Goal: Book appointment/travel/reservation

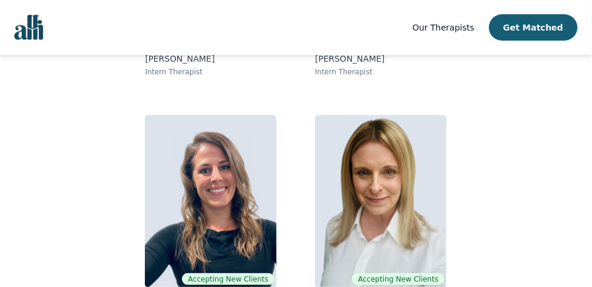
scroll to position [337, 0]
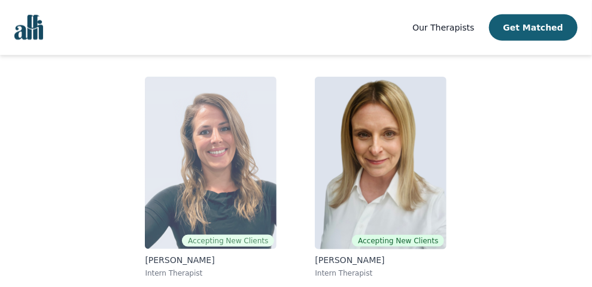
click at [249, 170] on img at bounding box center [211, 163] width 132 height 172
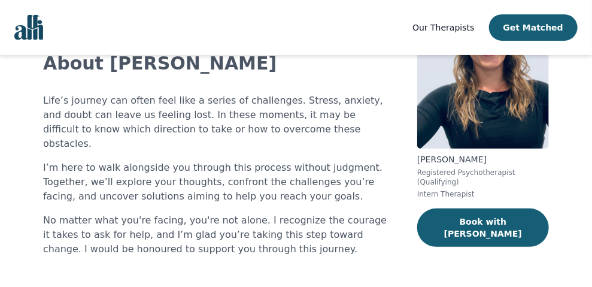
scroll to position [199, 0]
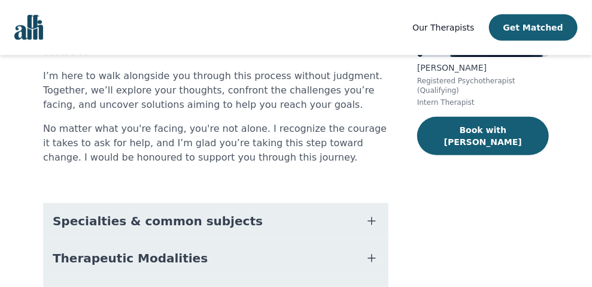
click at [228, 203] on button "Specialties & common subjects" at bounding box center [215, 221] width 345 height 36
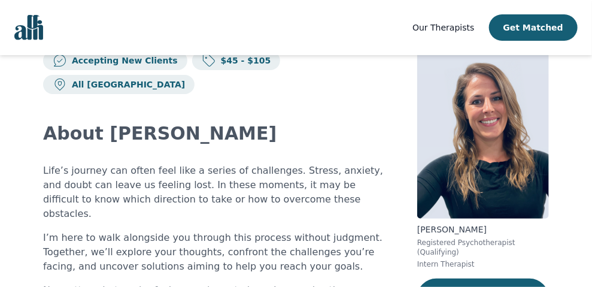
scroll to position [0, 0]
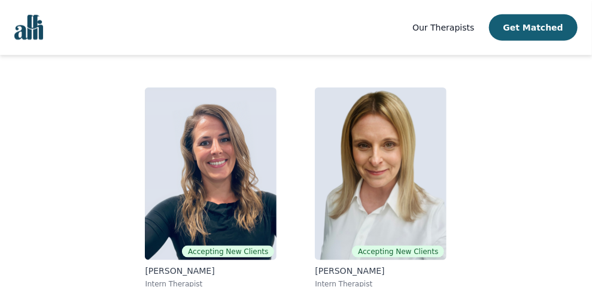
scroll to position [337, 0]
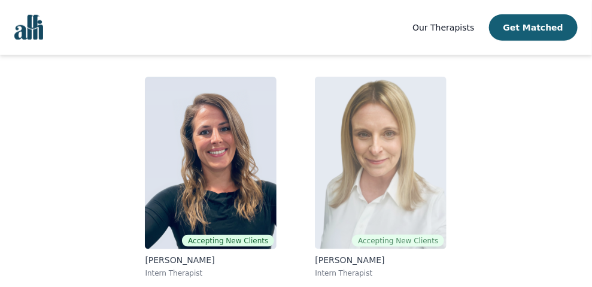
click at [401, 165] on img at bounding box center [381, 163] width 132 height 172
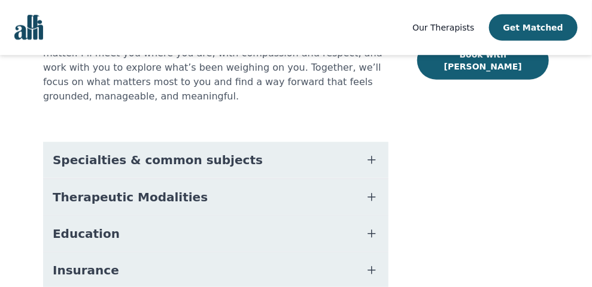
scroll to position [299, 0]
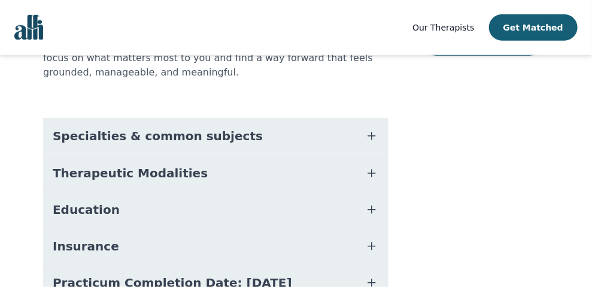
click at [145, 118] on button "Specialties & common subjects" at bounding box center [215, 136] width 345 height 36
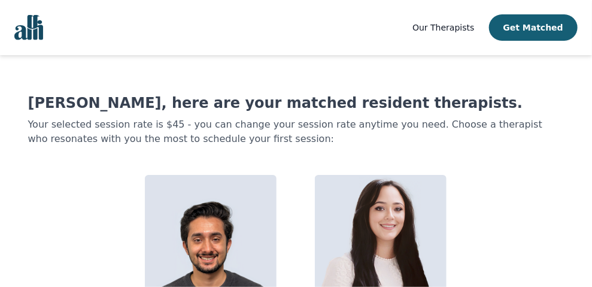
click at [461, 33] on link "Our Therapists" at bounding box center [443, 27] width 62 height 14
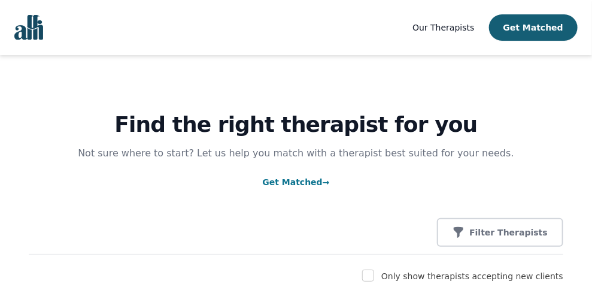
scroll to position [99, 0]
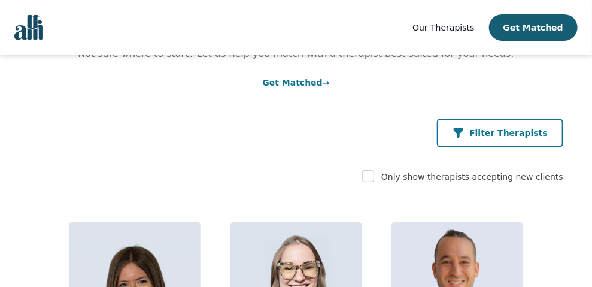
click at [497, 132] on p "Filter Therapists" at bounding box center [508, 133] width 78 height 12
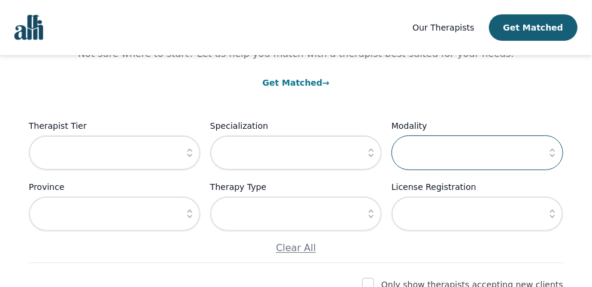
click at [489, 165] on input "text" at bounding box center [477, 152] width 172 height 35
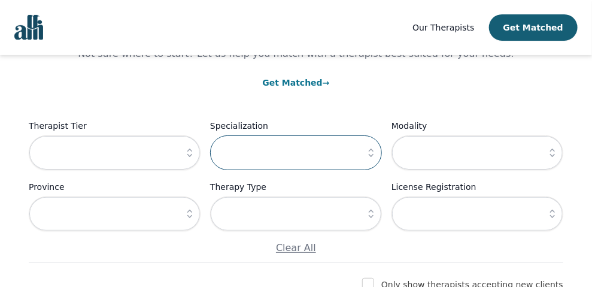
click at [265, 160] on input "text" at bounding box center [296, 152] width 172 height 35
click at [373, 152] on icon "button" at bounding box center [371, 153] width 12 height 12
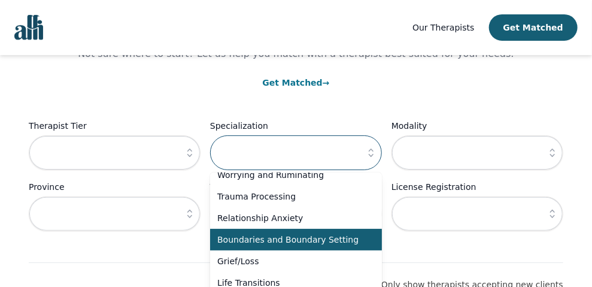
scroll to position [0, 0]
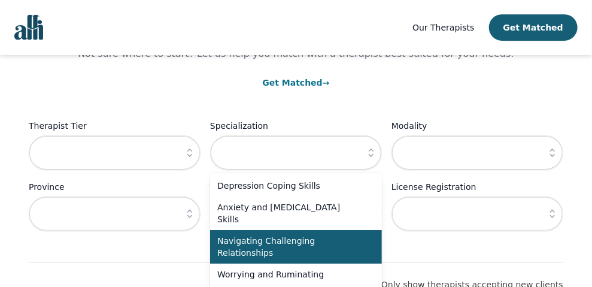
click at [290, 242] on span "Navigating Challenging Relationships" at bounding box center [288, 246] width 143 height 24
type input "Navigating Challenging Relationships"
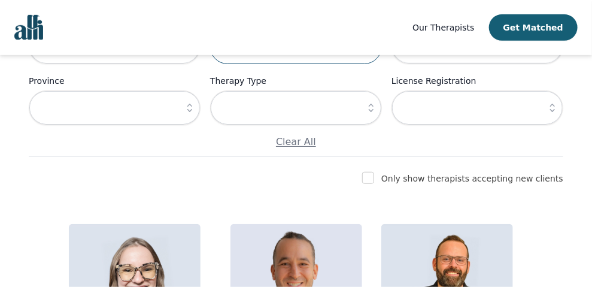
scroll to position [199, 0]
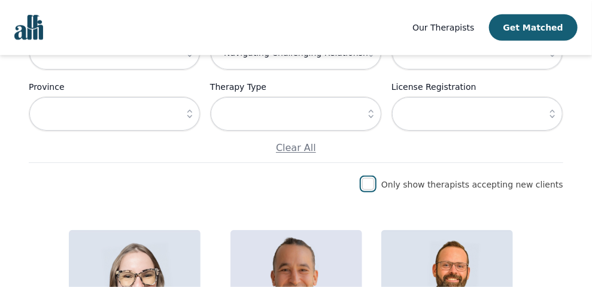
click at [374, 184] on input "checkbox" at bounding box center [368, 184] width 12 height 12
checkbox input "true"
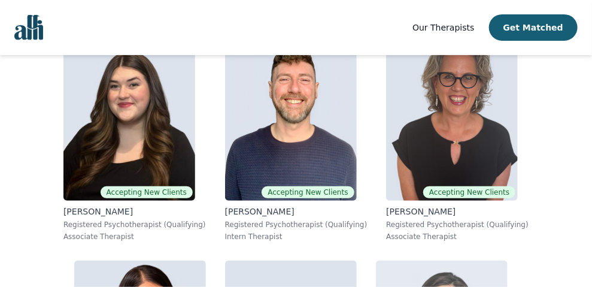
scroll to position [0, 0]
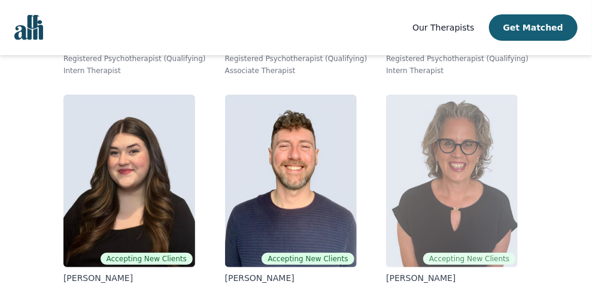
click at [459, 173] on img at bounding box center [452, 181] width 132 height 172
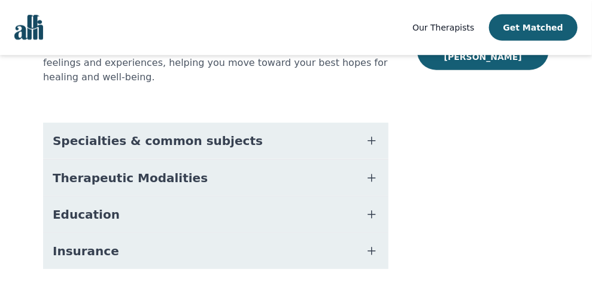
click at [327, 196] on button "Education" at bounding box center [215, 214] width 345 height 36
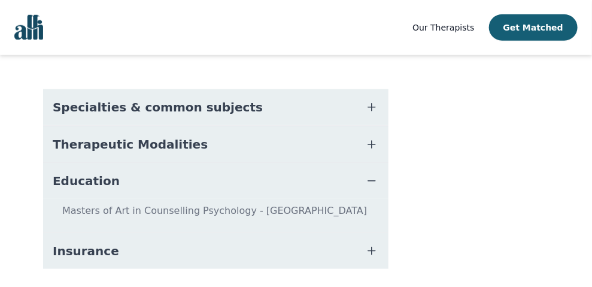
click at [308, 233] on button "Insurance" at bounding box center [215, 251] width 345 height 36
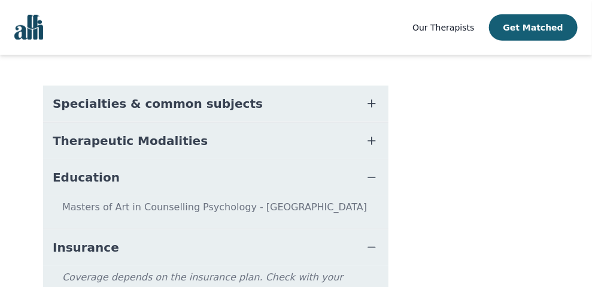
click at [300, 123] on button "Therapeutic Modalities" at bounding box center [215, 141] width 345 height 36
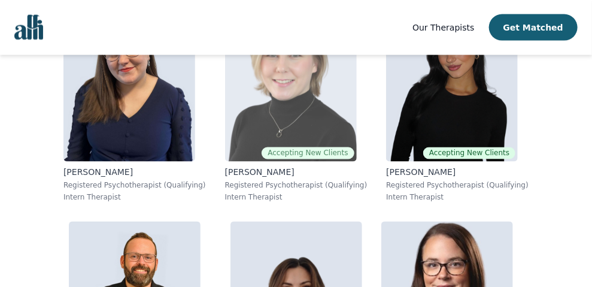
click at [325, 119] on img at bounding box center [291, 75] width 132 height 172
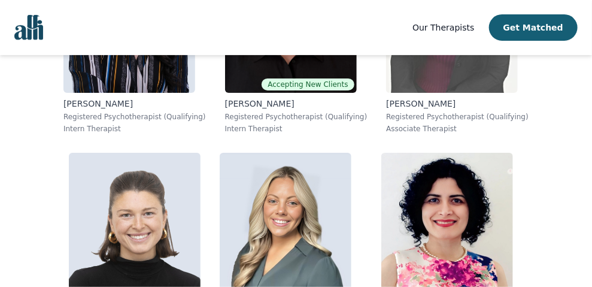
scroll to position [3056, 0]
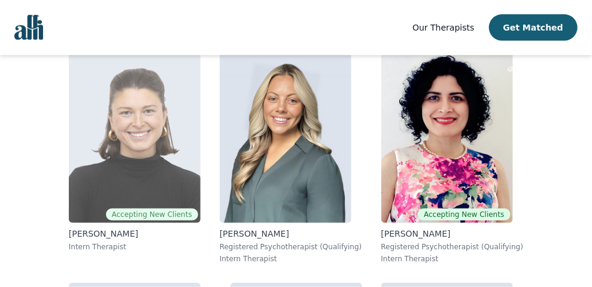
click at [133, 136] on img at bounding box center [135, 136] width 132 height 172
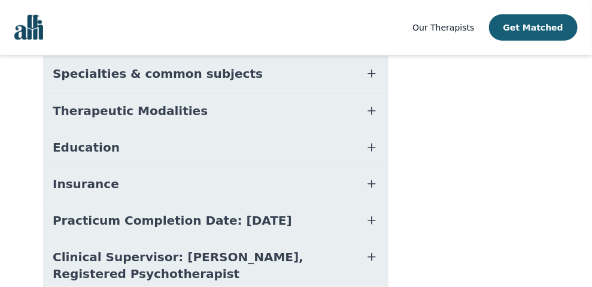
scroll to position [199, 0]
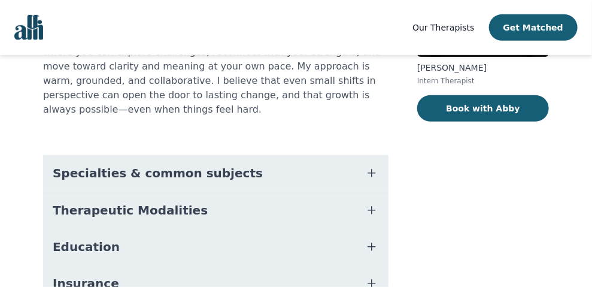
click at [216, 165] on span "Specialties & common subjects" at bounding box center [158, 173] width 210 height 17
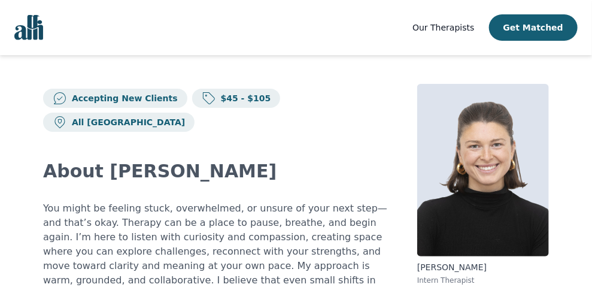
scroll to position [99, 0]
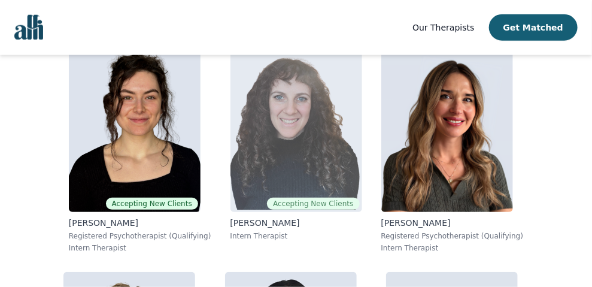
scroll to position [3300, 0]
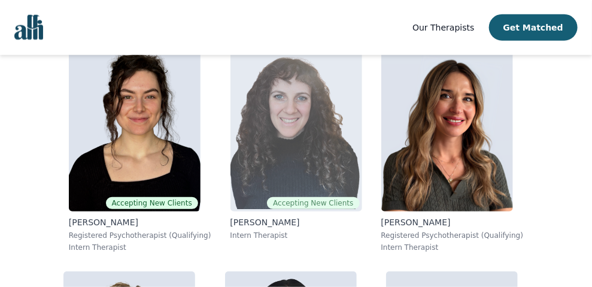
click at [319, 138] on img at bounding box center [296, 125] width 132 height 172
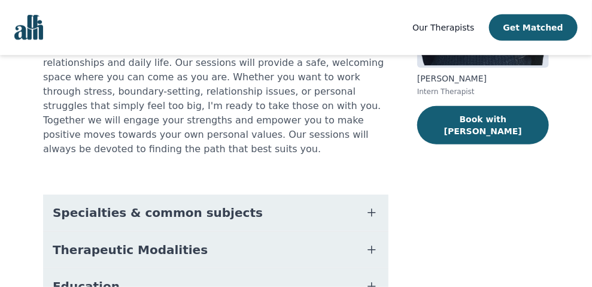
scroll to position [250, 0]
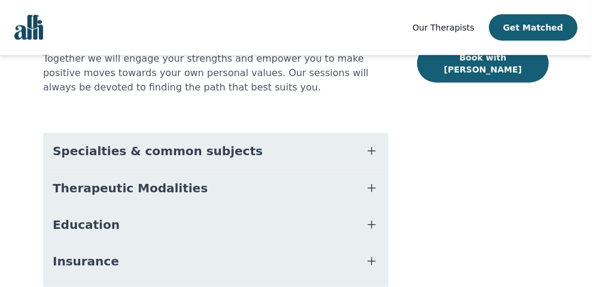
click at [167, 142] on span "Specialties & common subjects" at bounding box center [158, 150] width 210 height 17
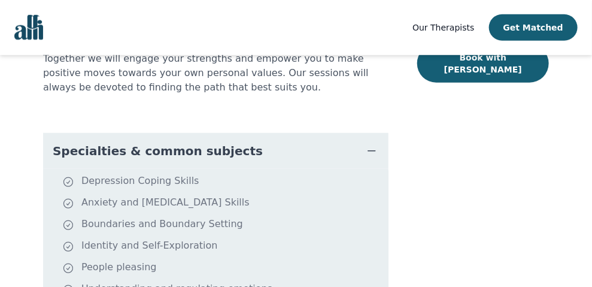
scroll to position [350, 0]
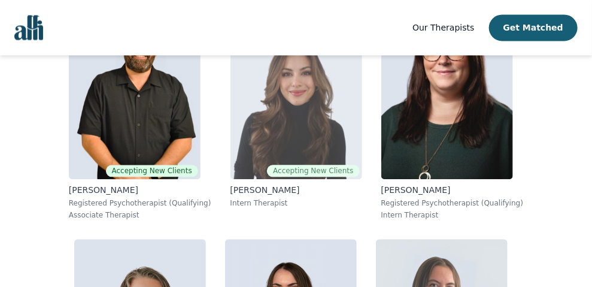
click at [320, 121] on img at bounding box center [296, 93] width 132 height 172
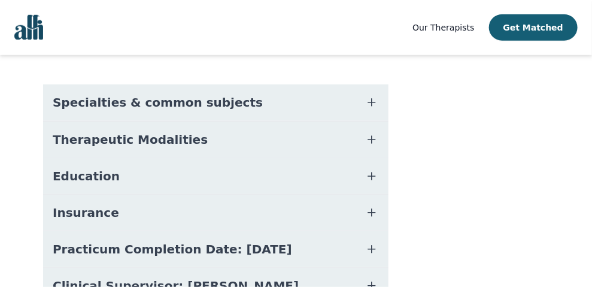
scroll to position [199, 0]
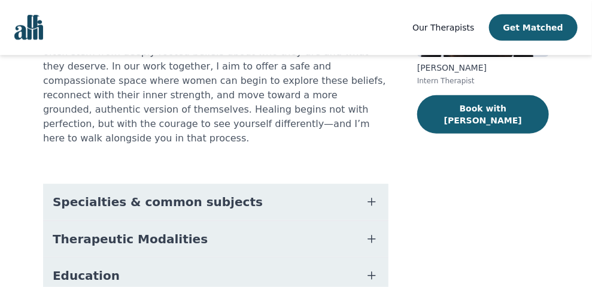
click at [258, 184] on button "Specialties & common subjects" at bounding box center [215, 202] width 345 height 36
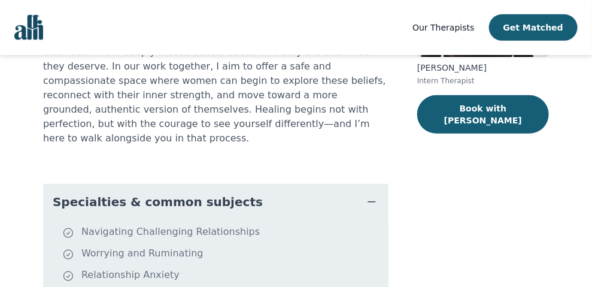
scroll to position [99, 0]
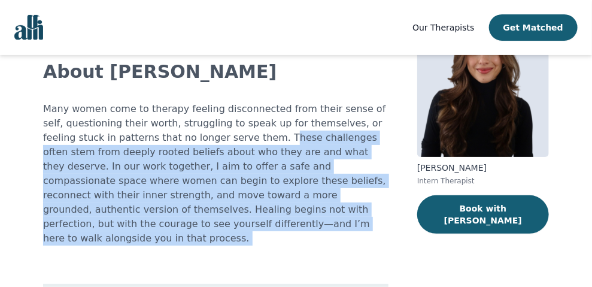
drag, startPoint x: 198, startPoint y: 112, endPoint x: 357, endPoint y: 220, distance: 191.6
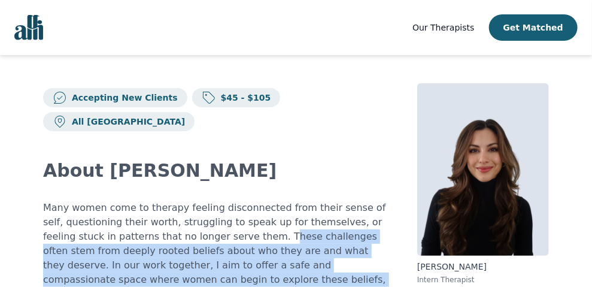
scroll to position [0, 0]
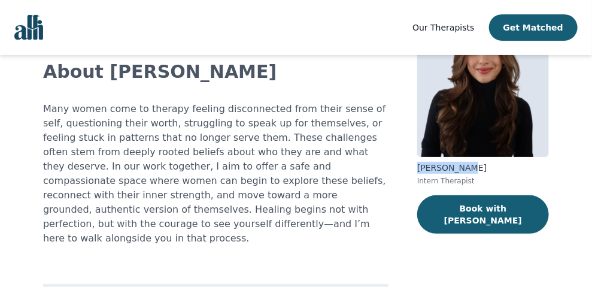
drag, startPoint x: 466, startPoint y: 169, endPoint x: 413, endPoint y: 170, distance: 53.3
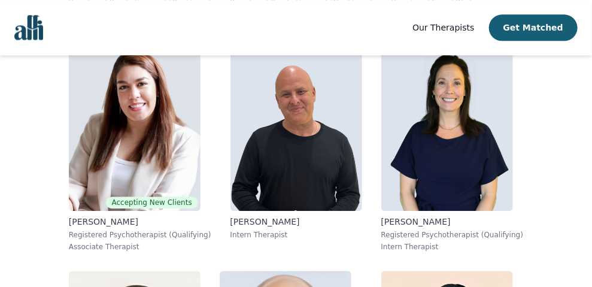
scroll to position [2374, 0]
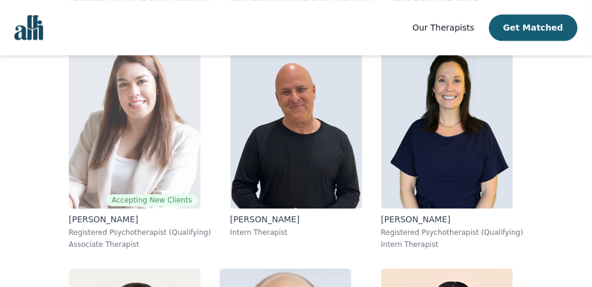
click at [180, 183] on img at bounding box center [135, 122] width 132 height 172
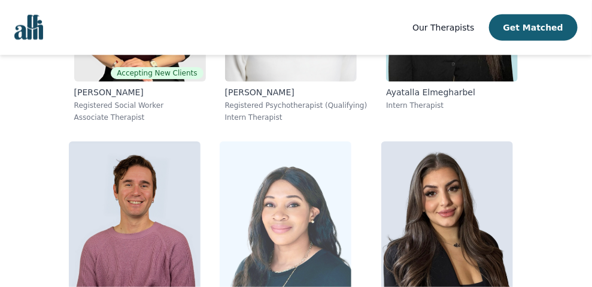
scroll to position [6314, 0]
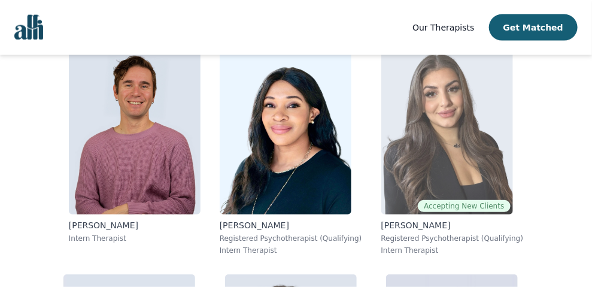
click at [470, 146] on img at bounding box center [447, 128] width 132 height 172
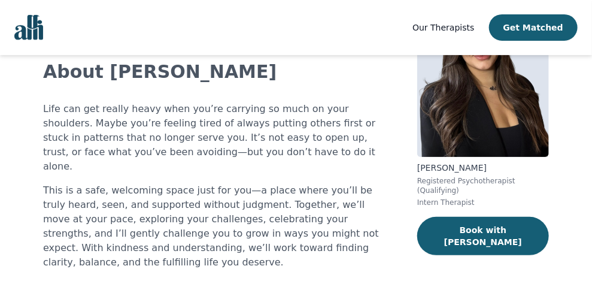
scroll to position [199, 0]
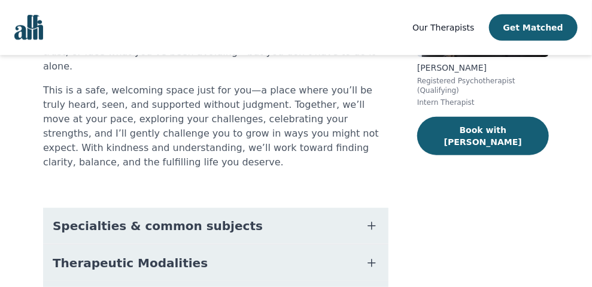
click at [218, 217] on span "Specialties & common subjects" at bounding box center [158, 225] width 210 height 17
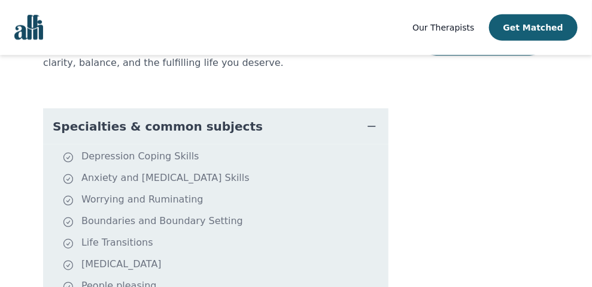
scroll to position [398, 0]
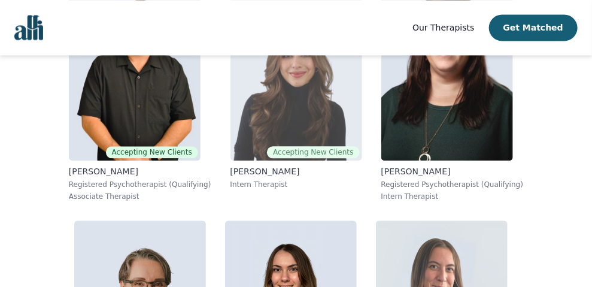
click at [300, 105] on img at bounding box center [296, 74] width 132 height 172
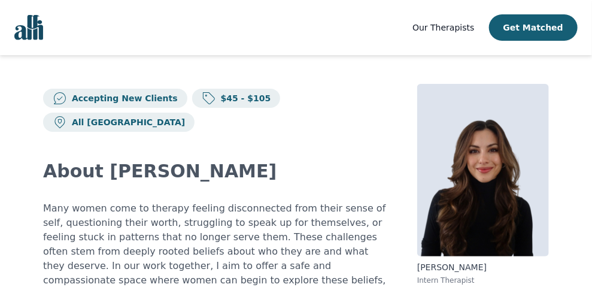
scroll to position [99, 0]
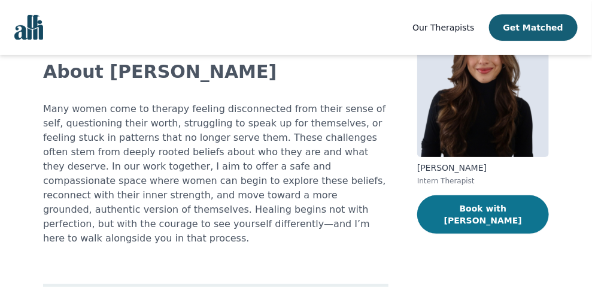
click at [474, 210] on button "Book with [PERSON_NAME]" at bounding box center [483, 214] width 132 height 38
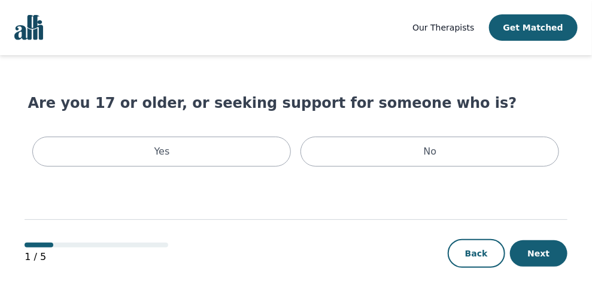
click at [361, 272] on div "1 / 5 Back Next" at bounding box center [296, 233] width 543 height 125
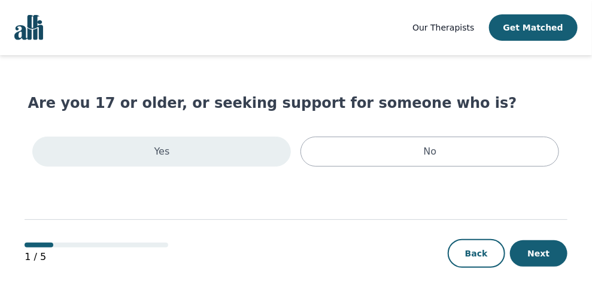
click at [168, 145] on div "Yes" at bounding box center [161, 151] width 258 height 30
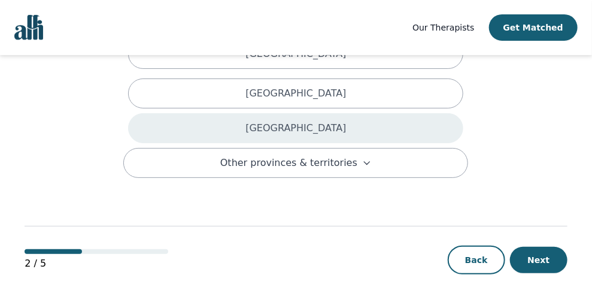
click at [305, 121] on p "[GEOGRAPHIC_DATA]" at bounding box center [295, 128] width 100 height 14
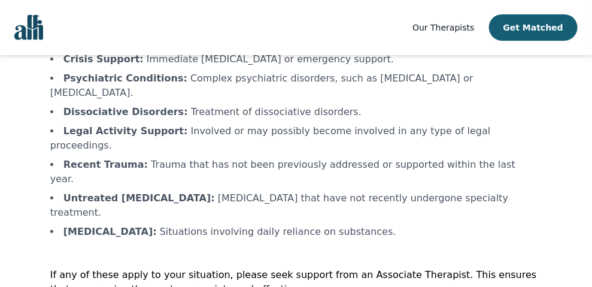
scroll to position [124, 0]
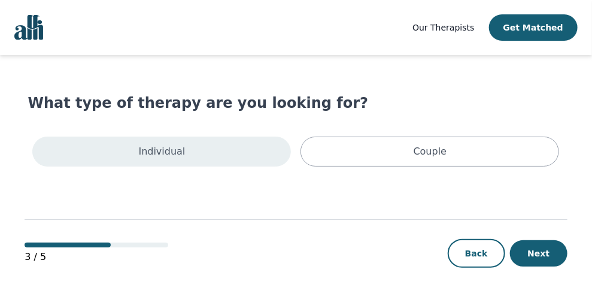
click at [229, 149] on div "Individual" at bounding box center [161, 151] width 258 height 30
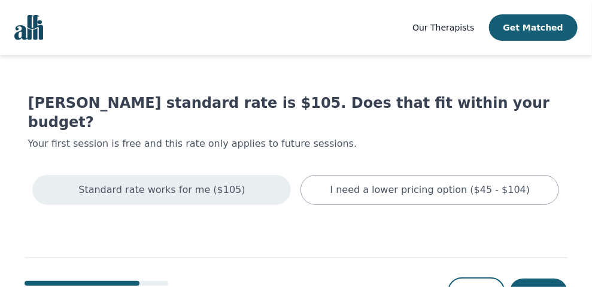
click at [216, 182] on p "Standard rate works for me ($105)" at bounding box center [161, 189] width 166 height 14
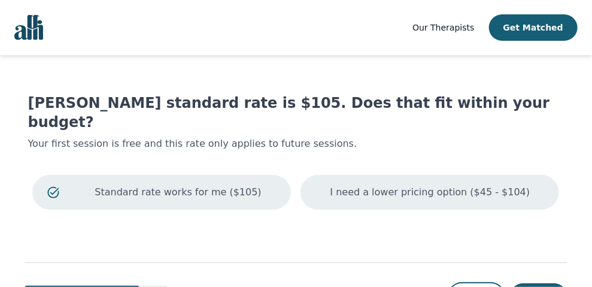
click at [470, 182] on div "I need a lower pricing option ($45 - $104)" at bounding box center [429, 192] width 258 height 35
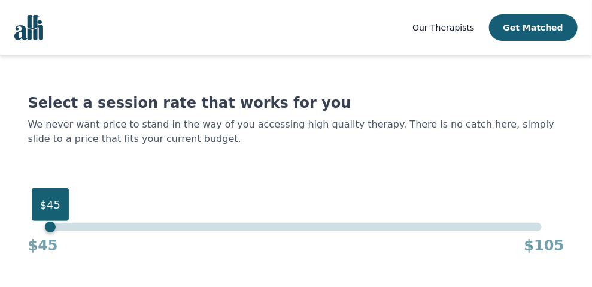
drag, startPoint x: 540, startPoint y: 229, endPoint x: 0, endPoint y: 220, distance: 539.7
click at [0, 220] on div "Our Therapists Get Matched Select a session rate that works for you We never wa…" at bounding box center [296, 190] width 592 height 380
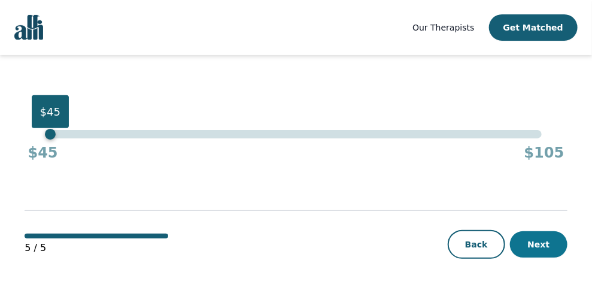
click at [526, 253] on button "Next" at bounding box center [538, 244] width 57 height 26
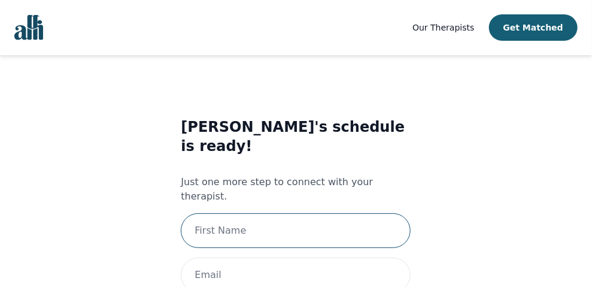
click at [319, 213] on input "text" at bounding box center [296, 230] width 230 height 35
type input "[PERSON_NAME]"
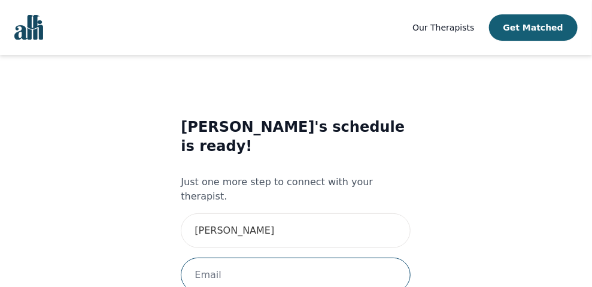
click at [254, 257] on input "email" at bounding box center [296, 274] width 230 height 35
type input "[EMAIL_ADDRESS][DOMAIN_NAME]"
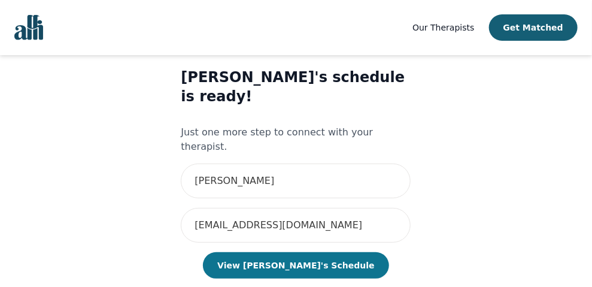
click at [309, 252] on button "View [PERSON_NAME]'s Schedule" at bounding box center [295, 265] width 185 height 26
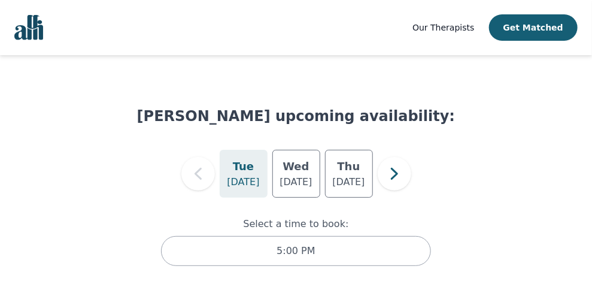
scroll to position [8, 0]
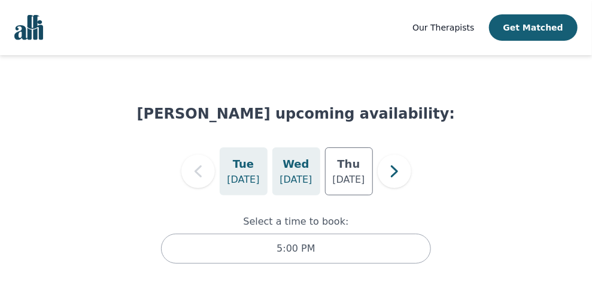
click at [285, 178] on p "[DATE]" at bounding box center [295, 179] width 32 height 14
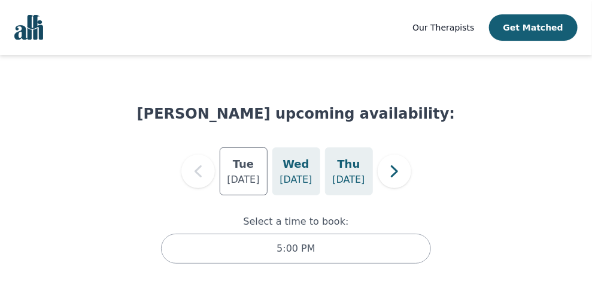
click at [328, 180] on div "[DATE]" at bounding box center [349, 171] width 48 height 48
click at [307, 179] on p "[DATE]" at bounding box center [295, 179] width 32 height 14
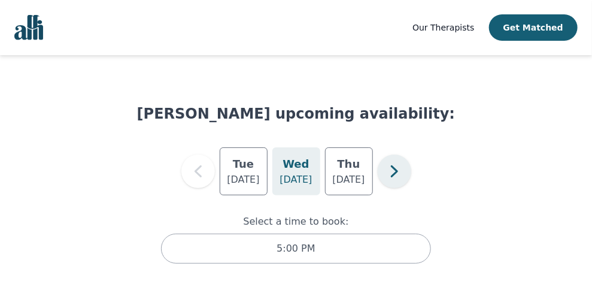
click at [397, 176] on icon "button" at bounding box center [394, 171] width 24 height 24
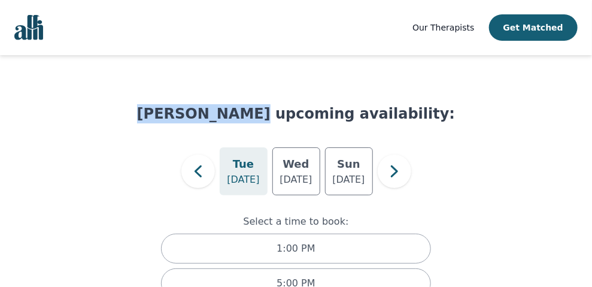
drag, startPoint x: 266, startPoint y: 112, endPoint x: 180, endPoint y: 114, distance: 86.2
click at [180, 114] on h1 "[PERSON_NAME] upcoming availability:" at bounding box center [296, 113] width 318 height 19
copy h1 "[PERSON_NAME]"
click at [200, 170] on icon "button" at bounding box center [198, 171] width 24 height 24
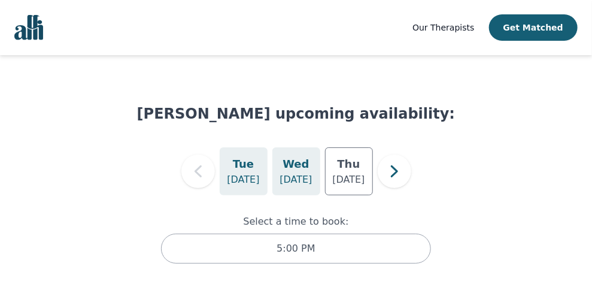
click at [287, 184] on p "[DATE]" at bounding box center [295, 179] width 32 height 14
